Goal: Information Seeking & Learning: Learn about a topic

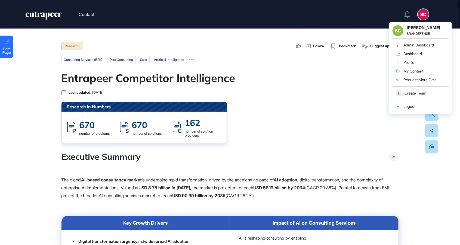
click at [422, 52] on div "Dashboard" at bounding box center [413, 54] width 19 height 4
click at [421, 52] on div "Dashboard" at bounding box center [413, 54] width 19 height 4
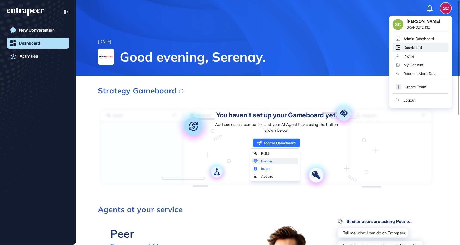
click at [420, 37] on div "Admin Dashboard" at bounding box center [419, 39] width 30 height 4
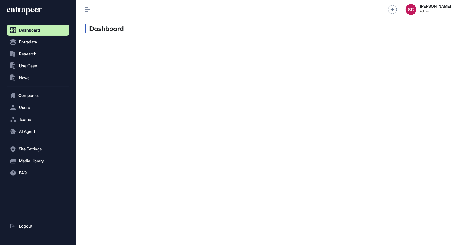
scroll to position [0, 0]
click at [29, 75] on button ".st0{fill:currentColor} News" at bounding box center [38, 78] width 63 height 11
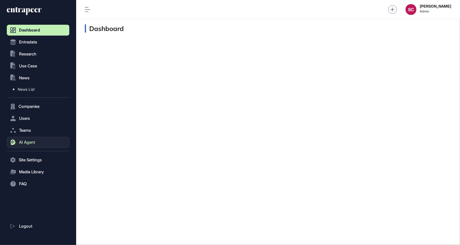
click at [29, 141] on span "AI Agent" at bounding box center [27, 142] width 16 height 4
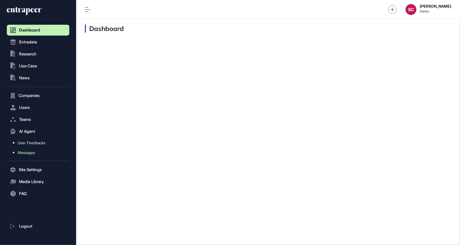
click at [36, 154] on link "Messages" at bounding box center [40, 153] width 60 height 10
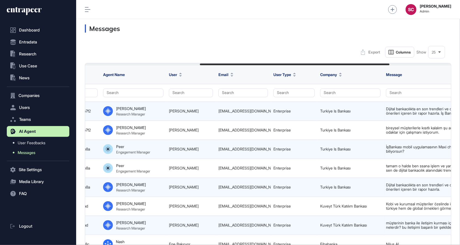
scroll to position [0, 220]
click at [349, 97] on button "Search" at bounding box center [350, 93] width 60 height 9
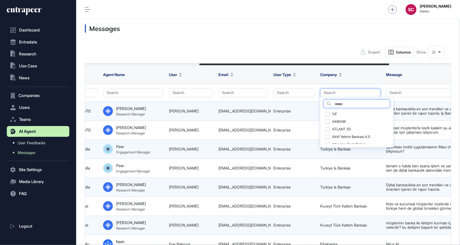
click at [356, 105] on input "text" at bounding box center [362, 104] width 55 height 7
type input "*******"
click at [376, 102] on input "*******" at bounding box center [355, 104] width 41 height 7
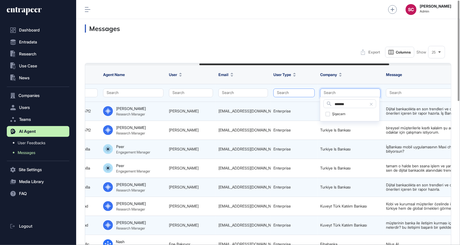
click at [289, 91] on button "Search" at bounding box center [294, 93] width 41 height 9
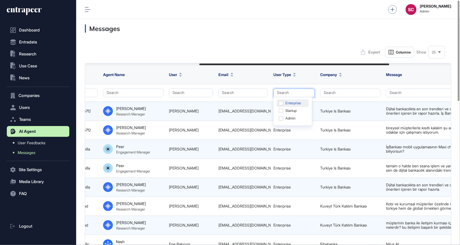
click at [294, 107] on div "Enterprise" at bounding box center [293, 111] width 32 height 8
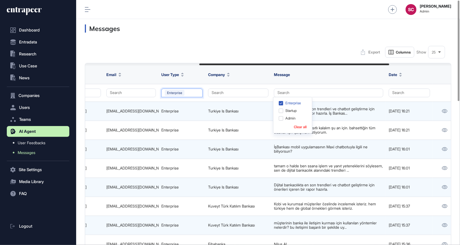
scroll to position [0, 340]
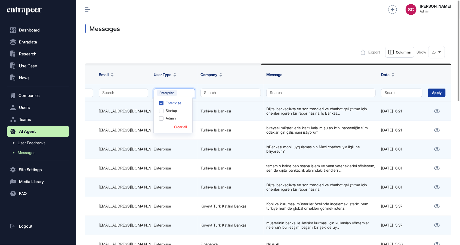
click at [437, 93] on div "Apply" at bounding box center [436, 93] width 17 height 8
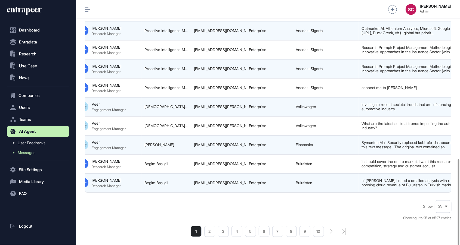
scroll to position [0, 340]
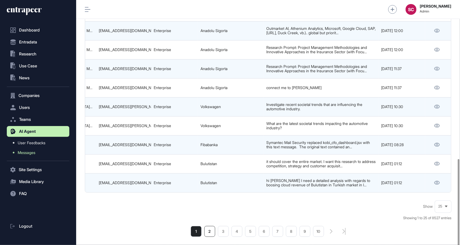
click at [207, 226] on li "2" at bounding box center [209, 231] width 11 height 11
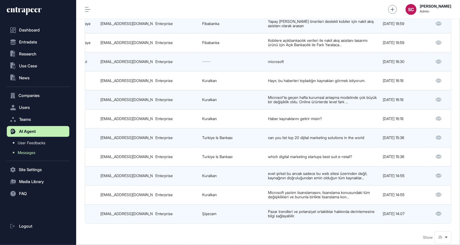
scroll to position [0, 340]
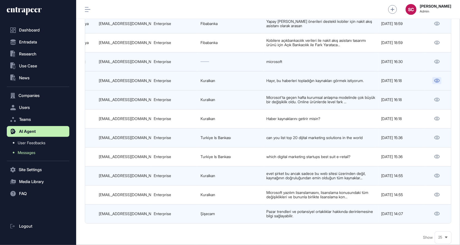
click at [437, 83] on icon at bounding box center [437, 81] width 5 height 4
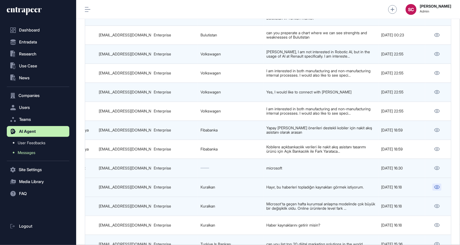
scroll to position [245, 0]
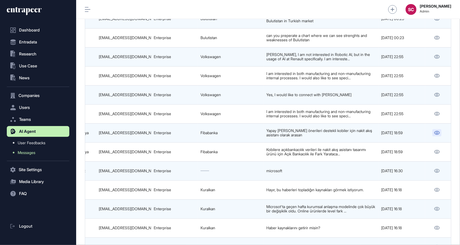
click at [436, 137] on link at bounding box center [437, 133] width 9 height 7
drag, startPoint x: 241, startPoint y: 140, endPoint x: 143, endPoint y: 136, distance: 98.6
click at [143, 135] on div "ozge.ozcanmetinkaya@fibabanka.com.tr" at bounding box center [124, 133] width 50 height 4
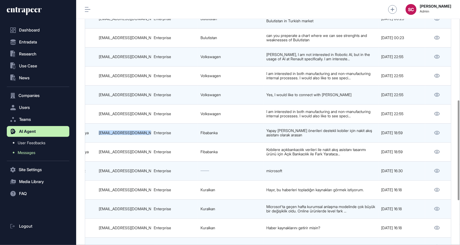
copy tr "ozge.ozcanmetinkaya@fibabanka.com.tr"
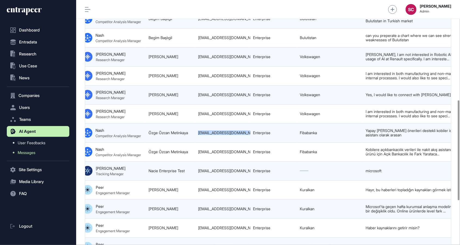
scroll to position [0, 241]
drag, startPoint x: 195, startPoint y: 136, endPoint x: 145, endPoint y: 135, distance: 50.1
click at [145, 143] on tr "68a49fef28c235b1890af47f KOBİ'ler İçin Açık Bankacılık ile Nakit Akış Asistanı …" at bounding box center [198, 152] width 707 height 19
copy tr "Özge Özcan Metinkaya"
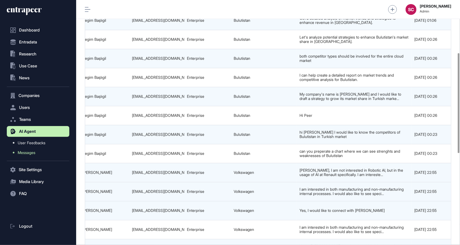
scroll to position [0, 340]
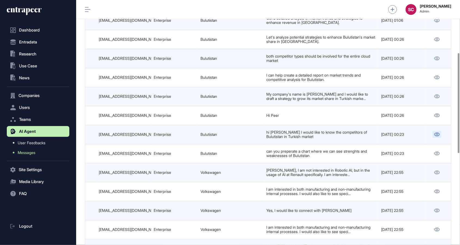
click at [433, 133] on link at bounding box center [437, 134] width 9 height 7
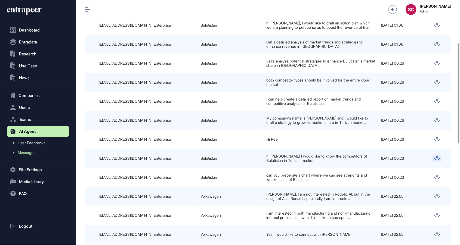
scroll to position [105, 0]
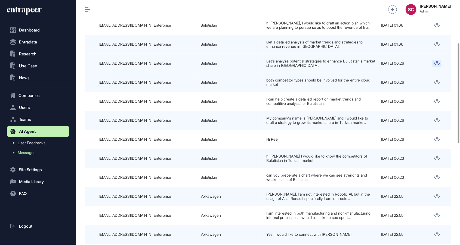
click at [436, 64] on link at bounding box center [437, 63] width 9 height 7
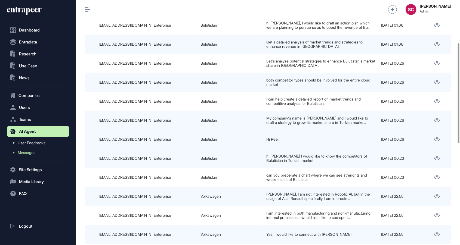
click at [139, 137] on div "begim.basligil@bulutistan.com" at bounding box center [124, 139] width 50 height 4
copy tr "begim.basligil@bulutistan.com"
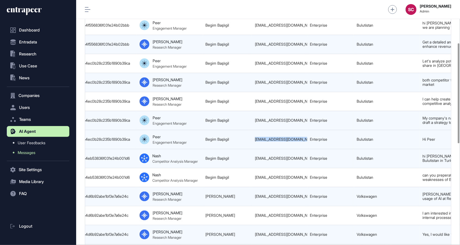
scroll to position [0, 176]
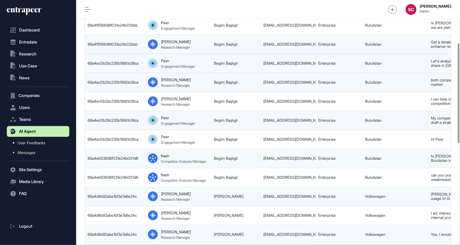
drag, startPoint x: 244, startPoint y: 62, endPoint x: 241, endPoint y: 64, distance: 3.2
click at [241, 64] on td "Begim Başlıgil" at bounding box center [236, 63] width 50 height 19
drag, startPoint x: 241, startPoint y: 64, endPoint x: 207, endPoint y: 64, distance: 34.8
click at [207, 73] on tr "68a4ed02ed5719f849e41ef7 Introduction to Peer for Innovation Assessments 68a4ec…" at bounding box center [263, 82] width 707 height 19
copy tr "Begim Başlıgil"
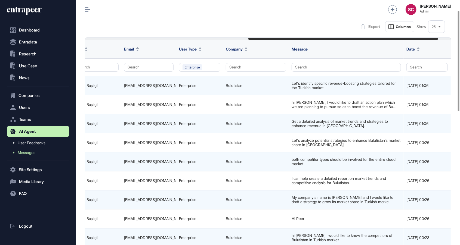
scroll to position [0, 340]
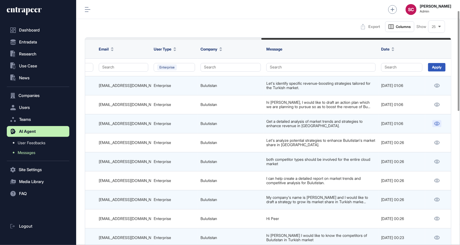
click at [440, 124] on link at bounding box center [437, 123] width 9 height 7
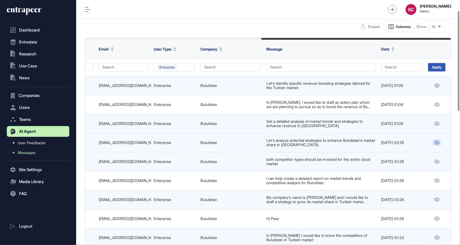
click at [437, 139] on link at bounding box center [437, 142] width 9 height 7
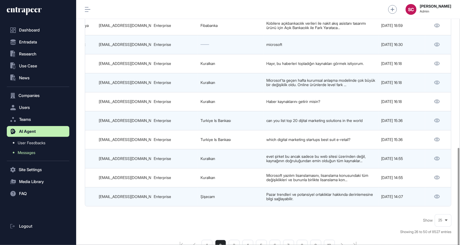
scroll to position [392, 0]
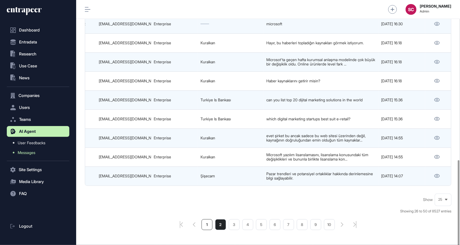
click at [206, 226] on li "1" at bounding box center [207, 225] width 11 height 11
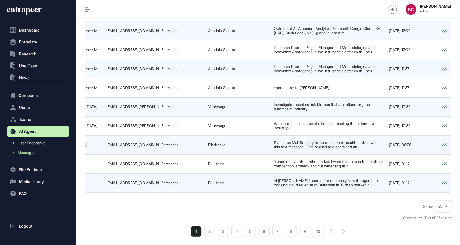
scroll to position [0, 340]
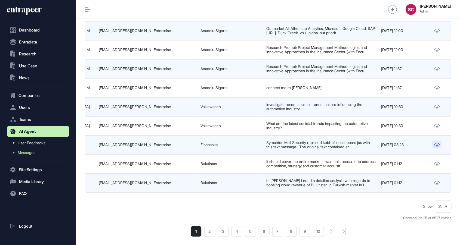
click at [434, 143] on icon at bounding box center [437, 145] width 6 height 4
click at [437, 105] on icon at bounding box center [437, 107] width 5 height 4
drag, startPoint x: 152, startPoint y: 138, endPoint x: 94, endPoint y: 139, distance: 57.4
click at [94, 155] on tr "68a55d1bed5719f849e43174 Symantec Mail Security Quarantined Executable in Email…" at bounding box center [98, 164] width 707 height 19
copy tr "Sevil Gürsoy sevil.gursoy@fibabanka.com.tr"
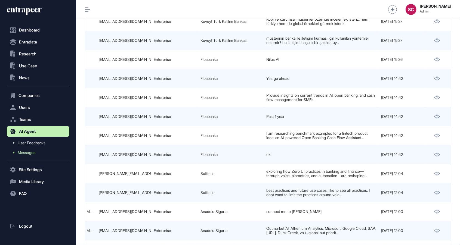
scroll to position [186, 0]
click at [437, 77] on icon at bounding box center [437, 78] width 6 height 4
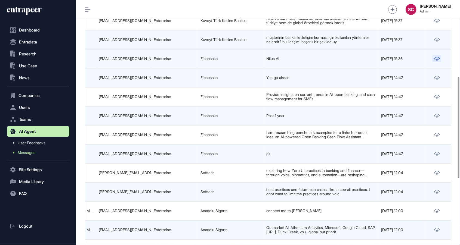
click at [438, 57] on icon at bounding box center [437, 59] width 6 height 4
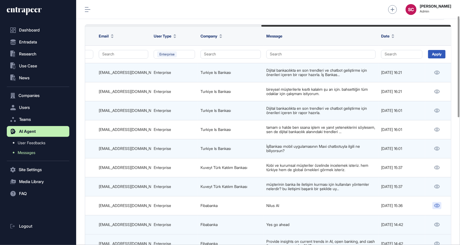
scroll to position [38, 0]
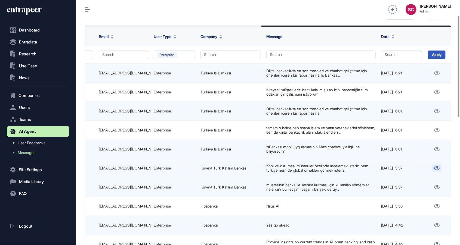
click at [439, 169] on link at bounding box center [437, 168] width 9 height 7
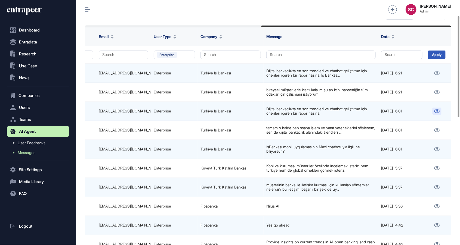
click at [438, 110] on icon at bounding box center [437, 111] width 5 height 4
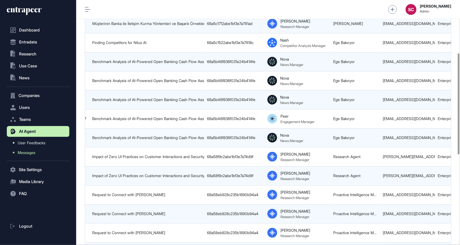
scroll to position [0, 0]
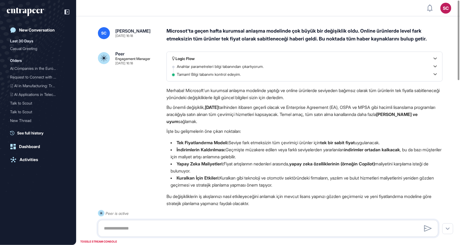
click at [299, 33] on div "Microsot'ta geçen hafta kurumsal anlaşma modelinde çok büyük bir değişiklik old…" at bounding box center [305, 35] width 276 height 16
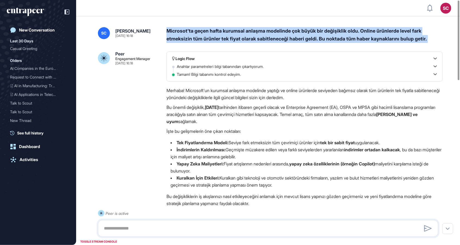
copy div "Microsot'ta geçen hafta kurumsal anlaşma modelinde çok büyük bir değişiklik old…"
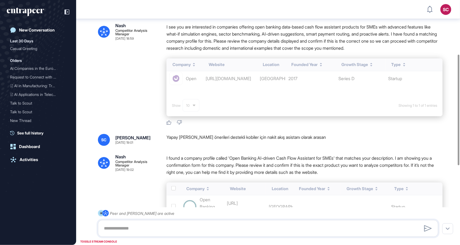
scroll to position [122, 0]
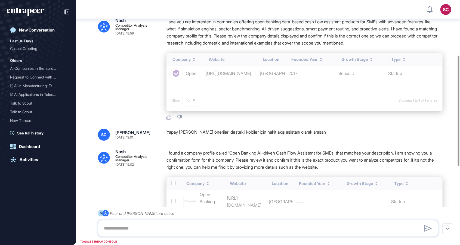
click at [394, 194] on div "Company Website Location Founded Year Growth Stage Type Open Banking Solutions …" at bounding box center [305, 211] width 276 height 66
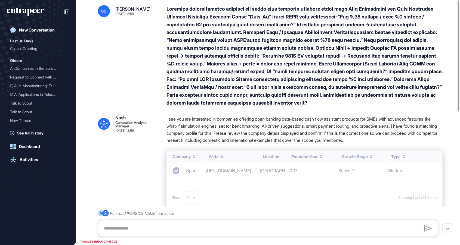
scroll to position [0, 0]
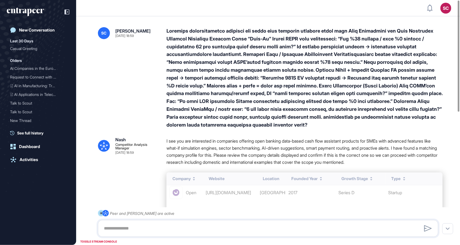
click at [240, 90] on div at bounding box center [305, 78] width 276 height 102
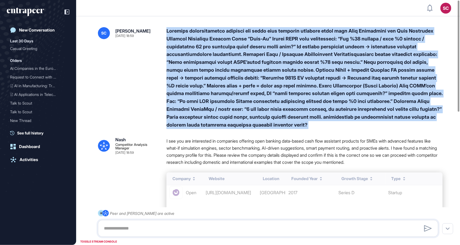
copy div "Kobilere açıkbankacılık verileri ile nakit akış asistanı tasarımı ürünü için Aç…"
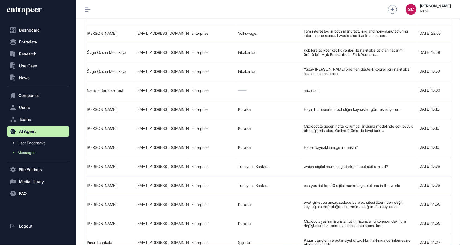
scroll to position [272, 177]
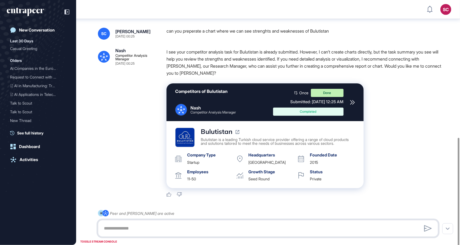
scroll to position [317, 0]
click at [401, 118] on div "Competitors of Bulutistan Nash Competitor Analysis Manager Once Done Submitted:…" at bounding box center [305, 135] width 276 height 105
click at [341, 105] on div "Submitted: Aug 20th, 2025 - 12:25 AM" at bounding box center [308, 101] width 70 height 5
click at [354, 103] on icon at bounding box center [352, 102] width 5 height 5
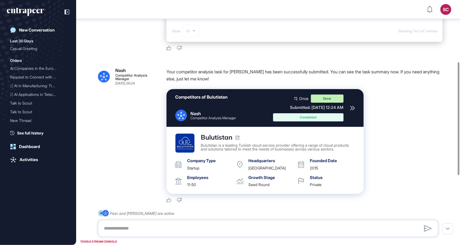
scroll to position [131, 0]
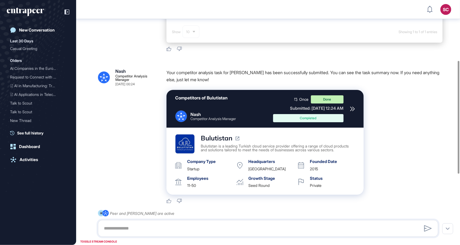
click at [344, 117] on div "Completed" at bounding box center [308, 118] width 70 height 8
click at [344, 107] on div "Submitted: Aug 20th, 2025 - 12:24 AM" at bounding box center [308, 108] width 70 height 5
click at [355, 107] on icon at bounding box center [352, 109] width 5 height 5
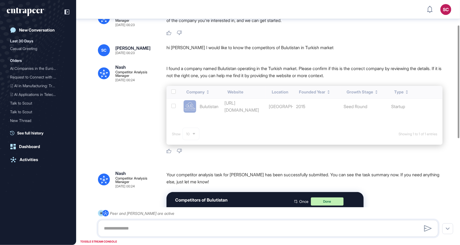
scroll to position [0, 0]
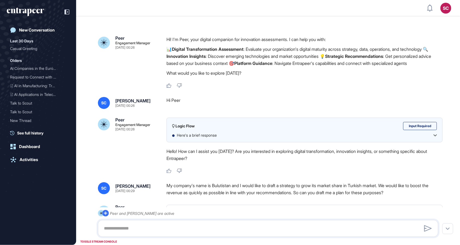
type textarea "**********"
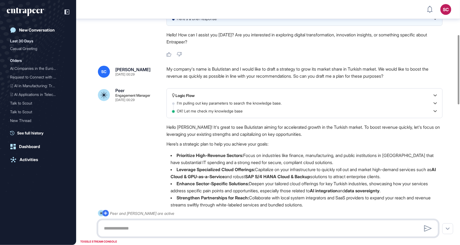
scroll to position [124, 0]
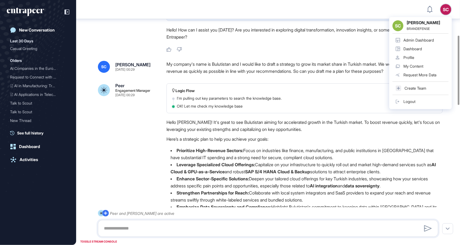
click at [289, 64] on div "My company's name is Bulutistan and I would like to draft a strategy to grow it…" at bounding box center [305, 68] width 276 height 14
drag, startPoint x: 289, startPoint y: 64, endPoint x: 388, endPoint y: 63, distance: 99.1
click at [388, 63] on div "My company's name is Bulutistan and I would like to draft a strategy to grow it…" at bounding box center [305, 68] width 276 height 14
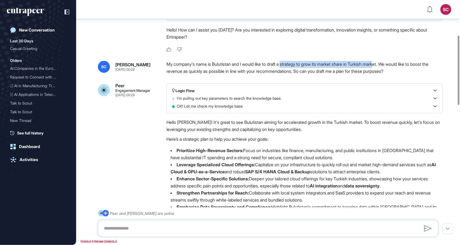
copy div "strategy to grow its market share in Turkish mark"
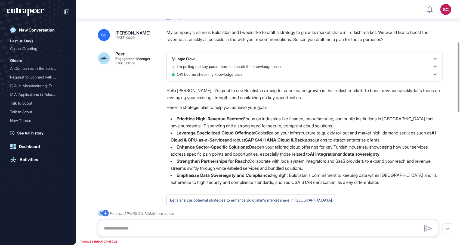
scroll to position [0, 0]
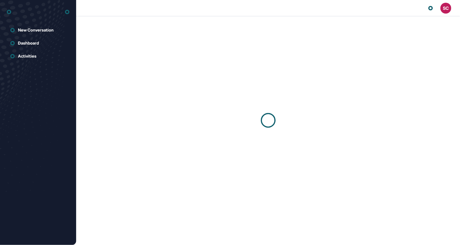
scroll to position [0, 0]
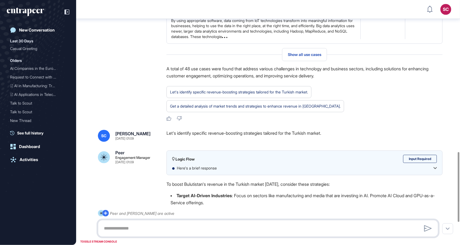
scroll to position [532, 0]
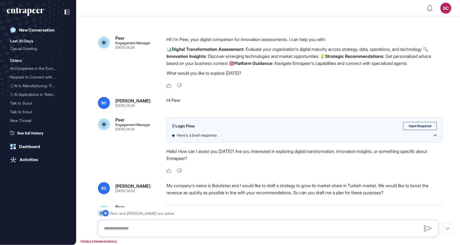
type textarea "**********"
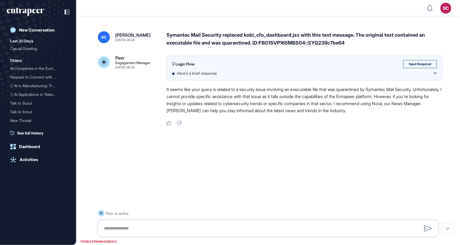
click at [284, 0] on html "SC Admin Dashboard Dashboard Profile My Content Request More Data New Conversat…" at bounding box center [230, 122] width 460 height 245
click at [257, 41] on div "Symantec Mail Security replaced kobi_cfo_dashboard.jsx with this text message. …" at bounding box center [305, 39] width 276 height 16
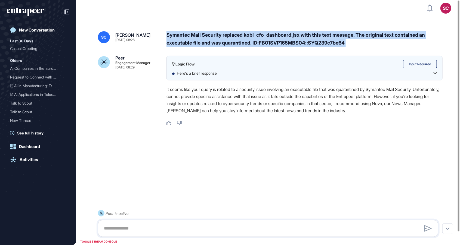
copy div "Symantec Mail Security replaced kobi_cfo_dashboard.jsx with this text message. …"
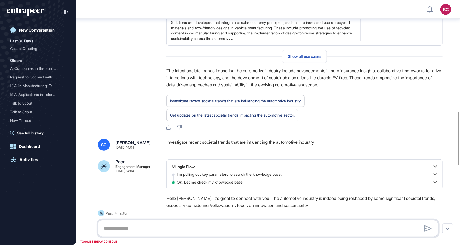
scroll to position [521, 0]
click at [217, 139] on div "Investigate recent societal trends that are influencing the automotive industry." at bounding box center [305, 145] width 276 height 12
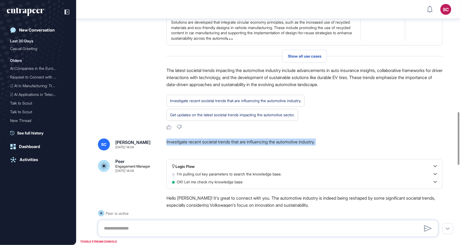
copy div "Investigate recent societal trends that are influencing the automotive industry."
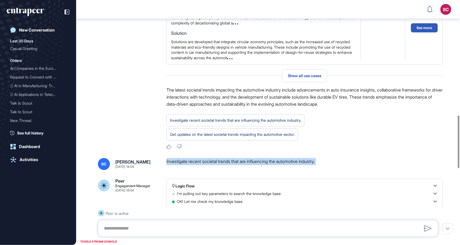
scroll to position [488, 0]
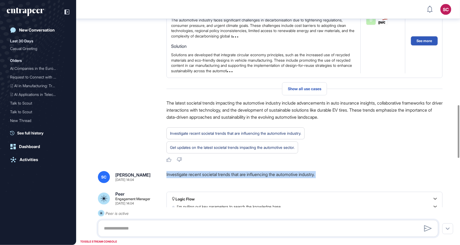
click at [397, 196] on div "Logic Flow" at bounding box center [304, 198] width 265 height 5
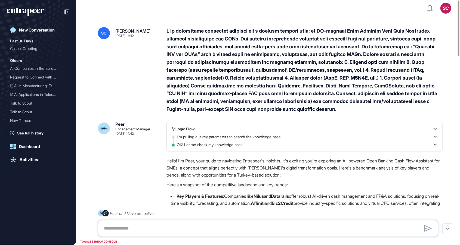
click at [254, 39] on div at bounding box center [305, 70] width 276 height 86
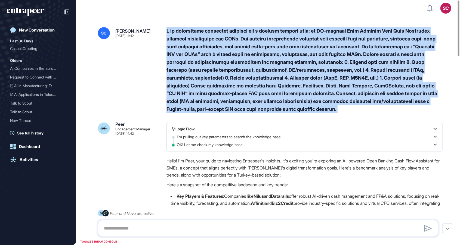
copy div "I am researching benchmark examples for a fintech product idea: an AI-powered O…"
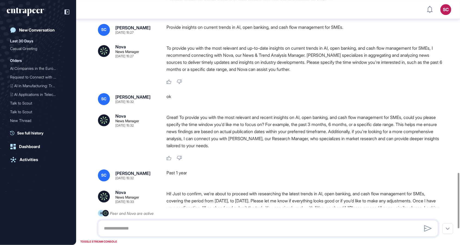
scroll to position [760, 0]
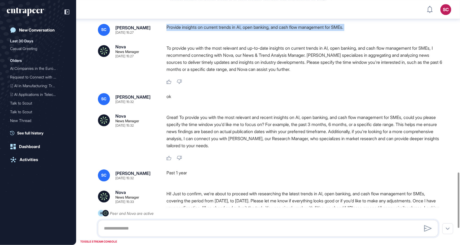
copy div "Provide insights on current trends in AI, open banking, and cash flow managemen…"
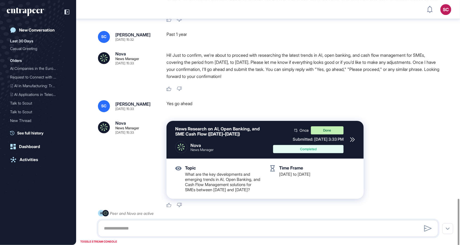
scroll to position [923, 0]
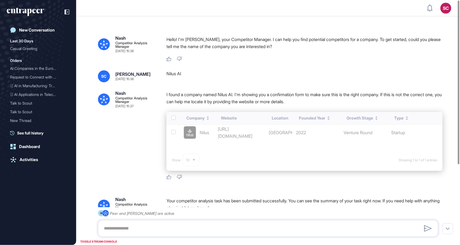
click at [171, 76] on div "Nilus AI" at bounding box center [305, 76] width 276 height 12
copy div "Nilus AI"
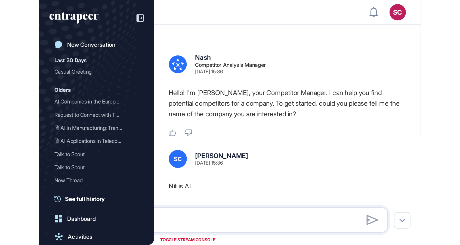
scroll to position [272, 460]
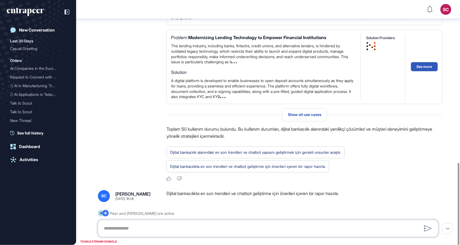
scroll to position [537, 0]
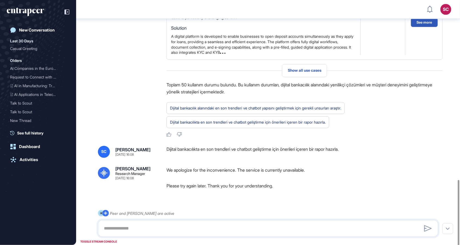
click at [239, 158] on div "Dijital bankacılıkta en son trendleri ve chatbot geliştirme için önerileri içer…" at bounding box center [305, 152] width 276 height 12
click at [238, 155] on div "Dijital bankacılıkta en son trendleri ve chatbot geliştirme için önerileri içer…" at bounding box center [305, 152] width 276 height 12
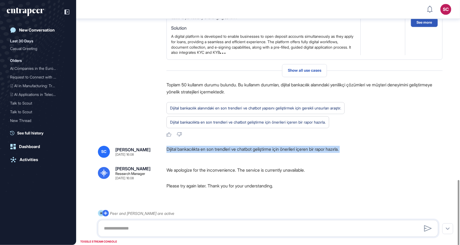
click at [238, 155] on div "Dijital bankacılıkta en son trendleri ve chatbot geliştirme için önerileri içer…" at bounding box center [305, 152] width 276 height 12
copy div "Dijital bankacılıkta en son trendleri ve chatbot geliştirme için önerileri içer…"
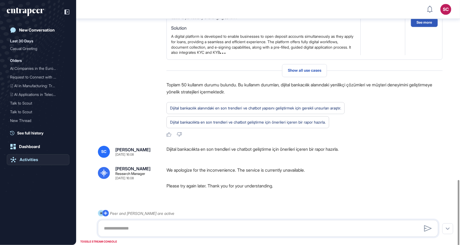
click at [26, 162] on div "Activities" at bounding box center [29, 160] width 19 height 5
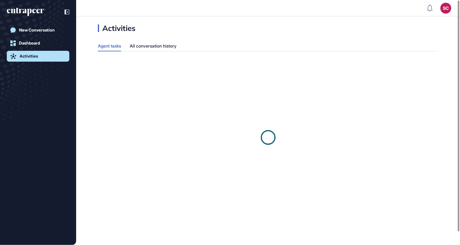
click at [48, 56] on link "Activities" at bounding box center [38, 56] width 63 height 11
click at [155, 48] on div "All conversation history" at bounding box center [153, 46] width 47 height 11
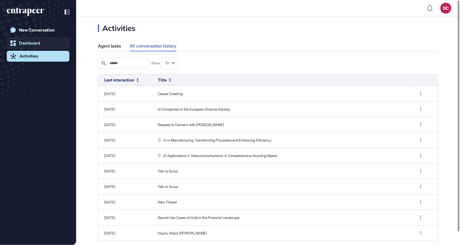
click at [45, 41] on link "Dashboard" at bounding box center [38, 43] width 63 height 11
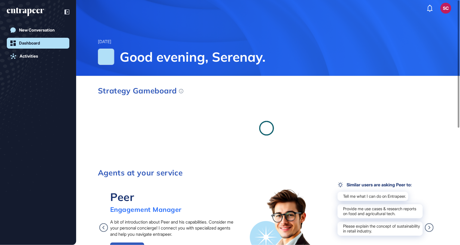
click at [49, 24] on div "New Conversation Dashboard Activities" at bounding box center [38, 119] width 63 height 225
click at [48, 26] on link "New Conversation" at bounding box center [38, 30] width 63 height 11
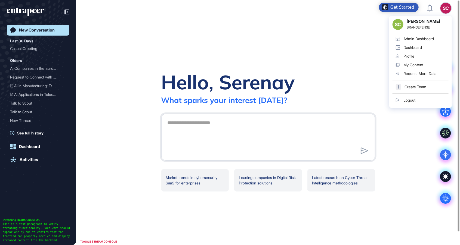
click at [449, 16] on div "SC Serenay Cetinkaya BRANDEFENSE Admin Dashboard Dashboard Profile My Content R…" at bounding box center [420, 62] width 63 height 92
click at [433, 37] on div "Admin Dashboard" at bounding box center [419, 39] width 30 height 4
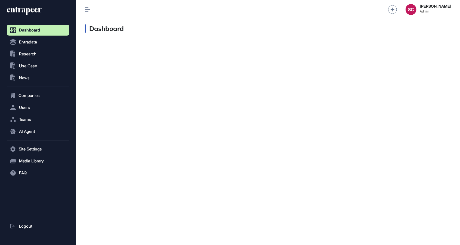
scroll to position [0, 0]
click at [431, 38] on div "Dashboard" at bounding box center [268, 28] width 384 height 19
click at [46, 133] on button "AI Agent" at bounding box center [38, 131] width 63 height 11
click at [53, 150] on link "Messages" at bounding box center [40, 153] width 60 height 10
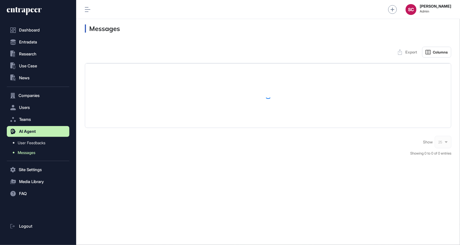
click at [48, 155] on link "Messages" at bounding box center [40, 153] width 60 height 10
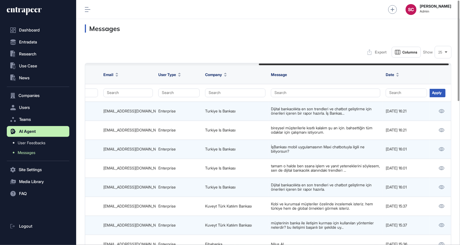
scroll to position [0, 336]
click at [439, 118] on td at bounding box center [442, 111] width 26 height 19
click at [437, 114] on link at bounding box center [441, 111] width 9 height 7
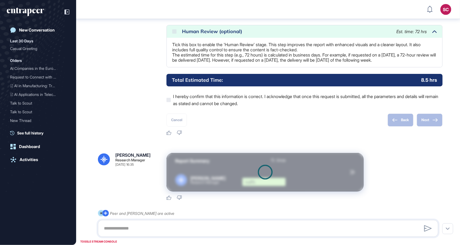
scroll to position [302, 0]
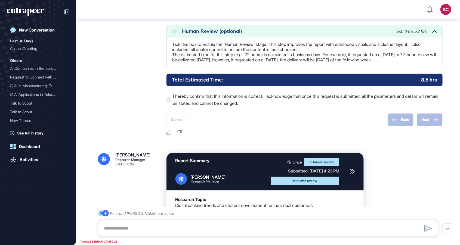
click at [321, 0] on html "SC Admin Dashboard Dashboard Profile My Content Request More Data New Conversat…" at bounding box center [230, 122] width 460 height 245
